Goal: Task Accomplishment & Management: Manage account settings

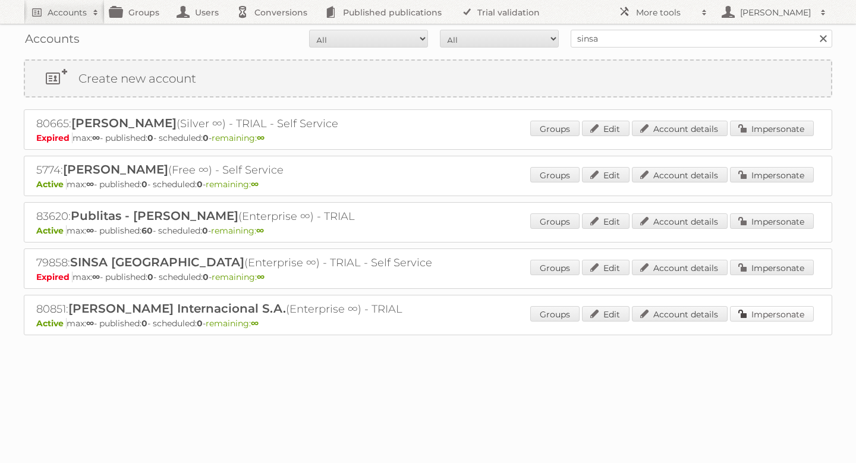
click at [773, 311] on link "Impersonate" at bounding box center [772, 313] width 84 height 15
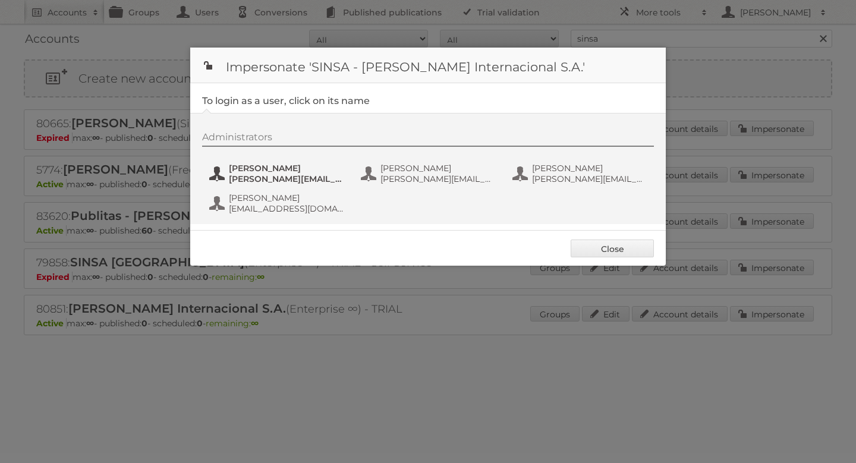
click at [283, 178] on span "arlen.aguilar@sinsa.com.ni" at bounding box center [286, 179] width 115 height 11
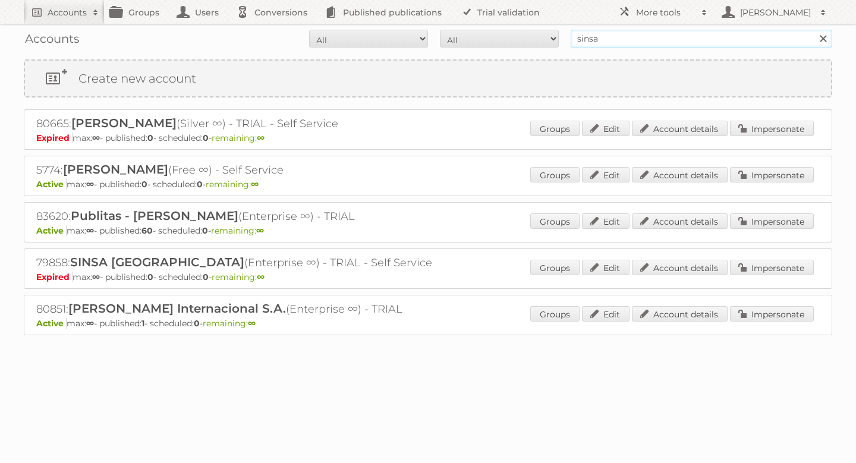
click at [617, 43] on input "sinsa" at bounding box center [701, 39] width 261 height 18
type input "newell"
click at [814, 30] on input "Search" at bounding box center [823, 39] width 18 height 18
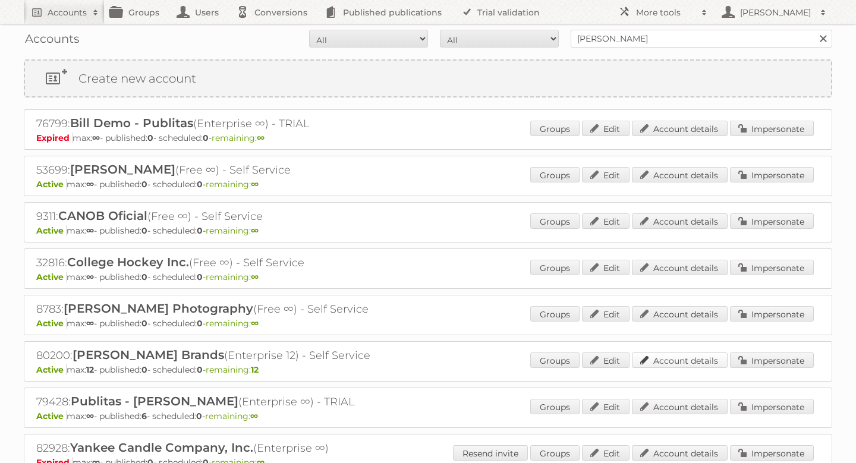
click at [680, 361] on link "Account details" at bounding box center [680, 359] width 96 height 15
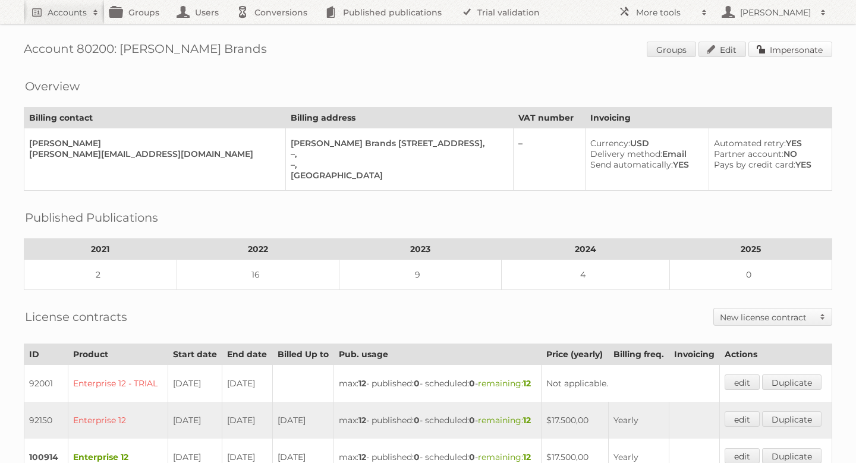
click at [796, 53] on link "Impersonate" at bounding box center [790, 49] width 84 height 15
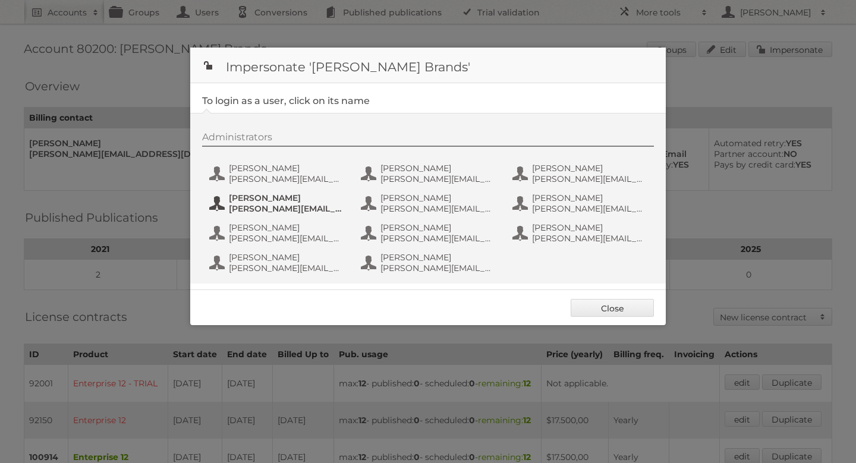
click at [291, 195] on span "[PERSON_NAME]" at bounding box center [286, 198] width 115 height 11
